Goal: Task Accomplishment & Management: Use online tool/utility

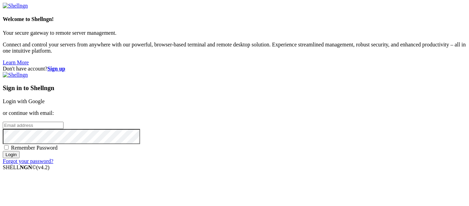
type input "[EMAIL_ADDRESS][DOMAIN_NAME]"
click at [20, 158] on input "Login" at bounding box center [11, 154] width 17 height 7
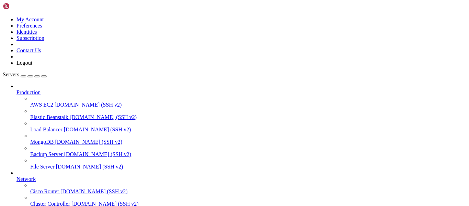
scroll to position [71, 0]
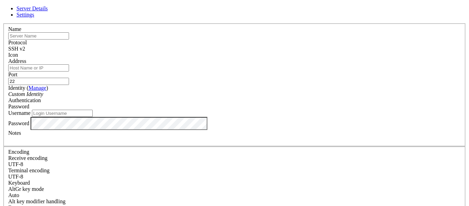
type input "[EMAIL_ADDRESS][DOMAIN_NAME]"
click at [69, 40] on input "text" at bounding box center [38, 35] width 61 height 7
type input "ssh [EMAIL_ADDRESS][DOMAIN_NAME] -p 30000 -o StrictHostKeyChecking=off"
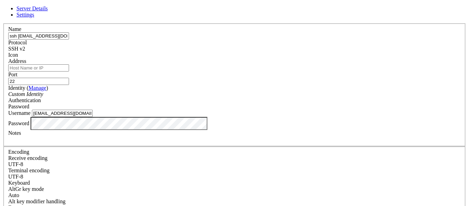
click at [93, 117] on input "[EMAIL_ADDRESS][DOMAIN_NAME]" at bounding box center [62, 113] width 61 height 7
click at [69, 40] on input "ssh [EMAIL_ADDRESS][DOMAIN_NAME] -p 30000 -o StrictHostKeyChecking=off" at bounding box center [38, 35] width 61 height 7
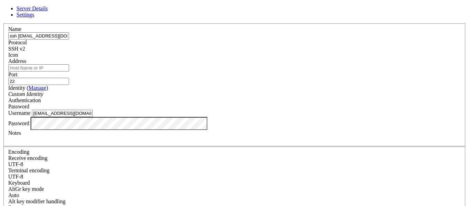
scroll to position [16, 0]
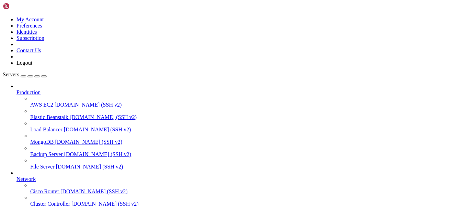
scroll to position [0, 0]
click at [52, 102] on link "AWS EC2 [DOMAIN_NAME] (SSH v2)" at bounding box center [248, 105] width 436 height 6
drag, startPoint x: 243, startPoint y: 69, endPoint x: 61, endPoint y: 190, distance: 218.0
click at [61, 190] on div "My Account Preferences Identities Subscription Contact Us Logout Servers Produc…" at bounding box center [235, 148] width 464 height 290
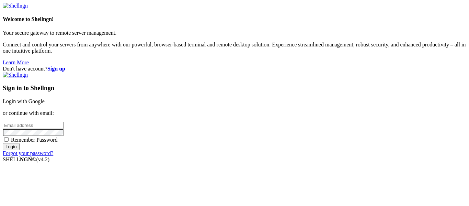
type input "[EMAIL_ADDRESS][DOMAIN_NAME]"
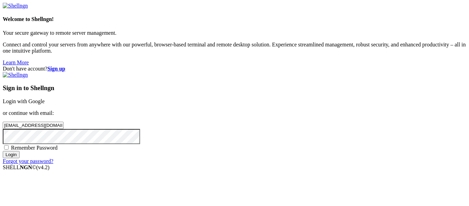
click at [64, 122] on input "[EMAIL_ADDRESS][DOMAIN_NAME]" at bounding box center [33, 125] width 61 height 7
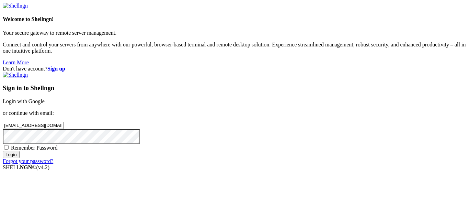
click at [64, 122] on input "[EMAIL_ADDRESS][DOMAIN_NAME]" at bounding box center [33, 125] width 61 height 7
click at [45, 98] on link "Login with Google" at bounding box center [24, 101] width 42 height 6
